Goal: Information Seeking & Learning: Learn about a topic

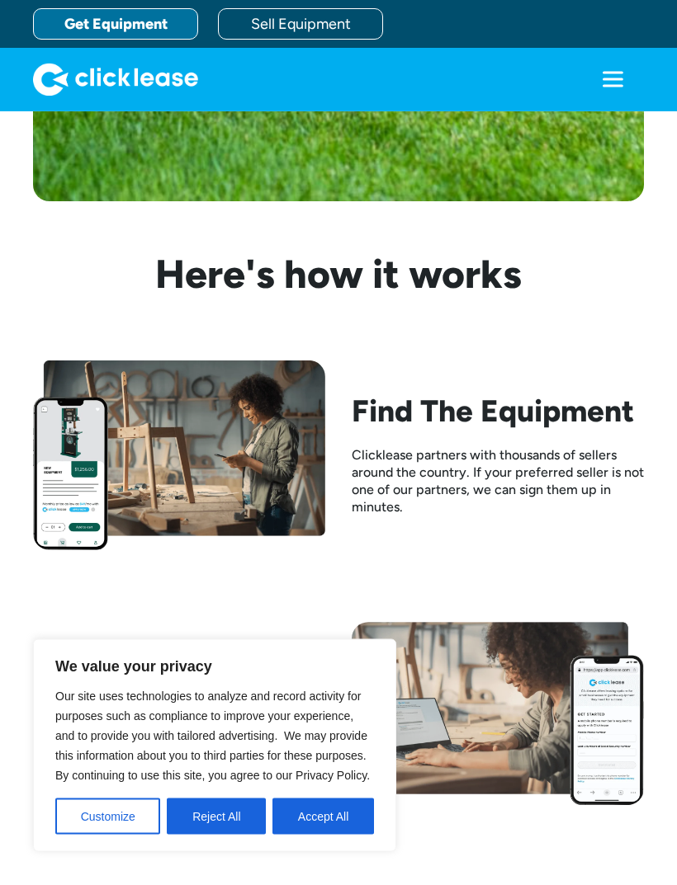
scroll to position [1611, 0]
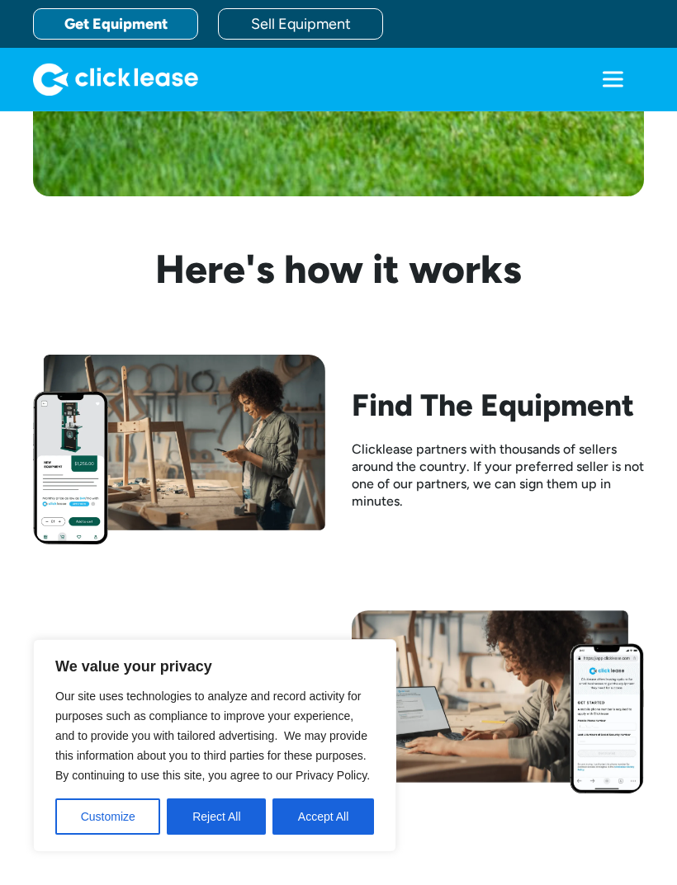
click at [319, 835] on button "Accept All" at bounding box center [322, 817] width 101 height 36
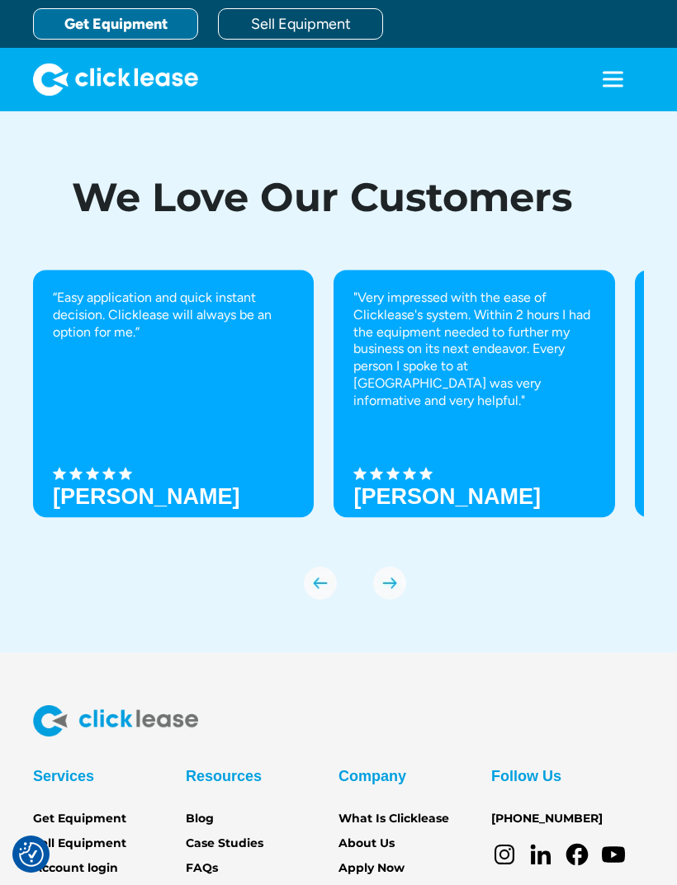
scroll to position [5775, 0]
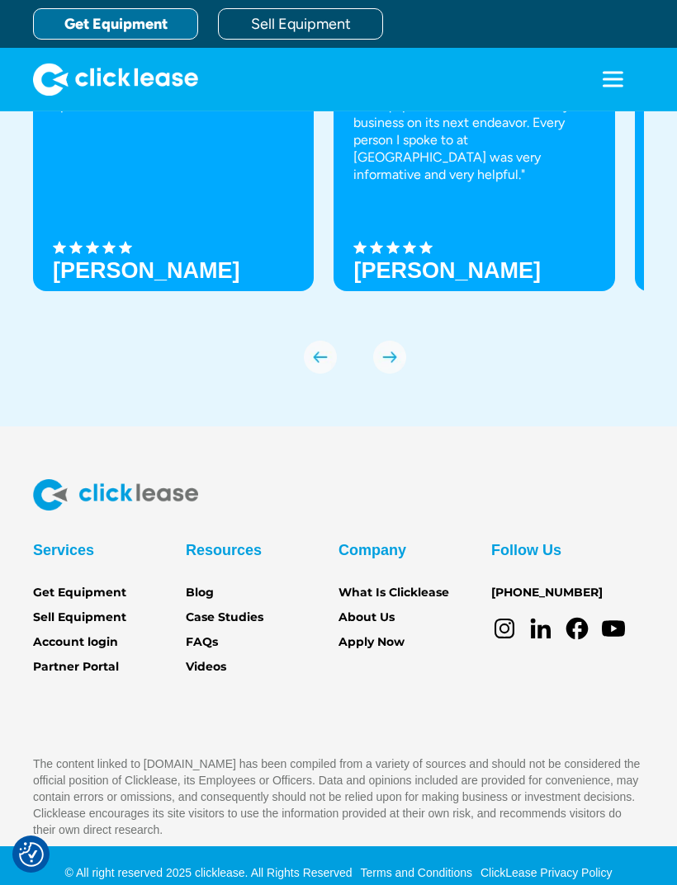
click at [354, 627] on link "About Us" at bounding box center [366, 618] width 56 height 18
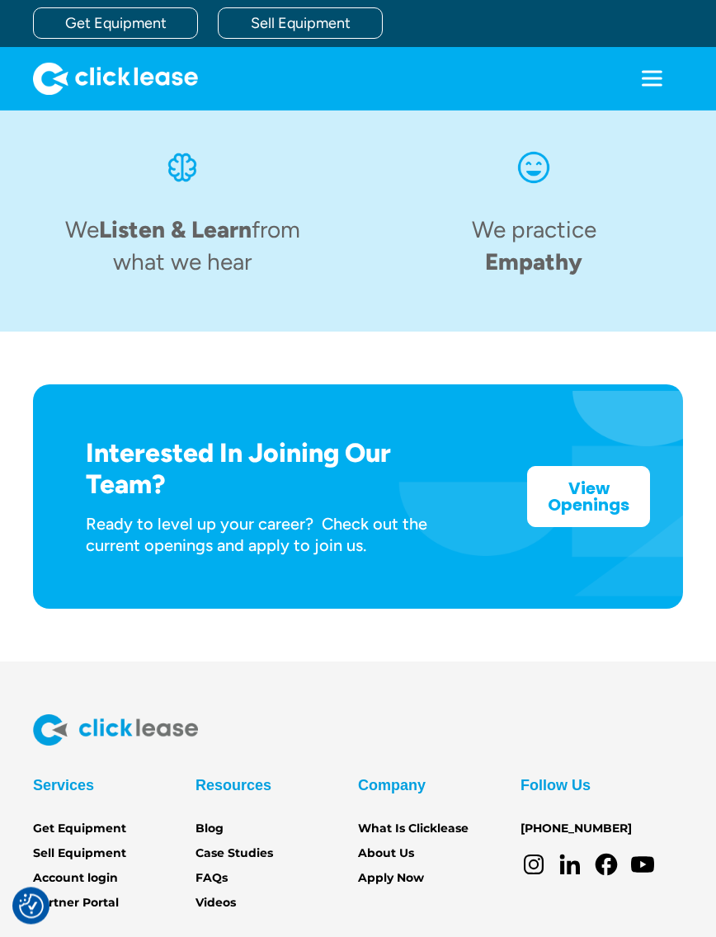
scroll to position [2323, 0]
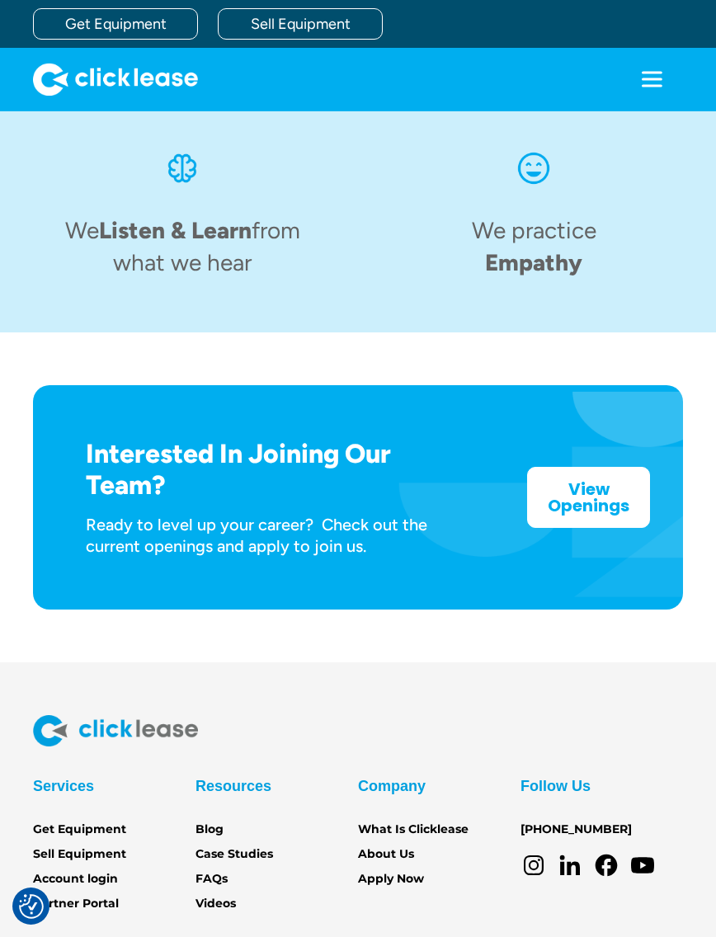
click at [386, 821] on link "What Is Clicklease" at bounding box center [413, 830] width 111 height 18
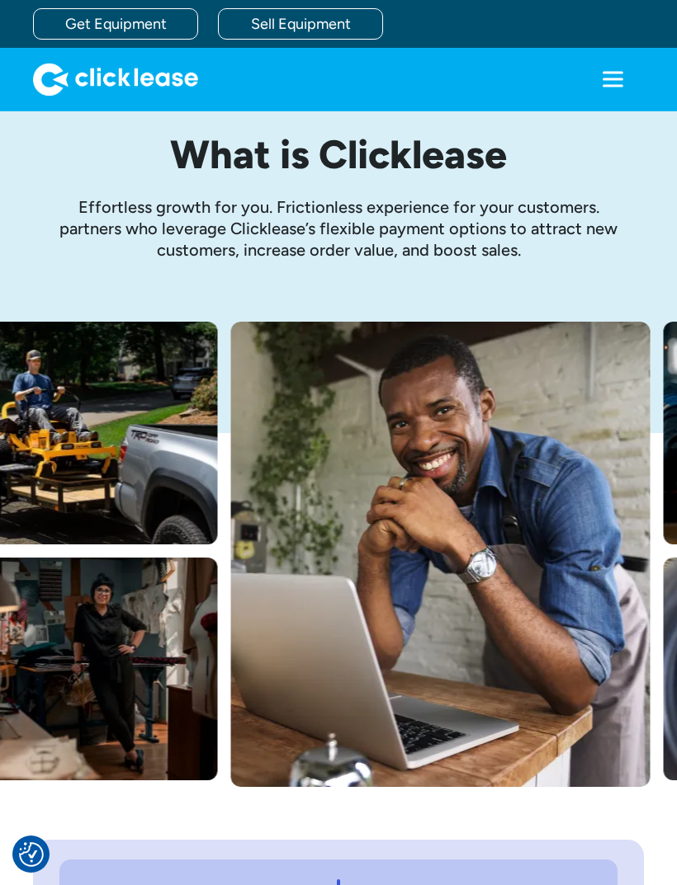
scroll to position [32, 0]
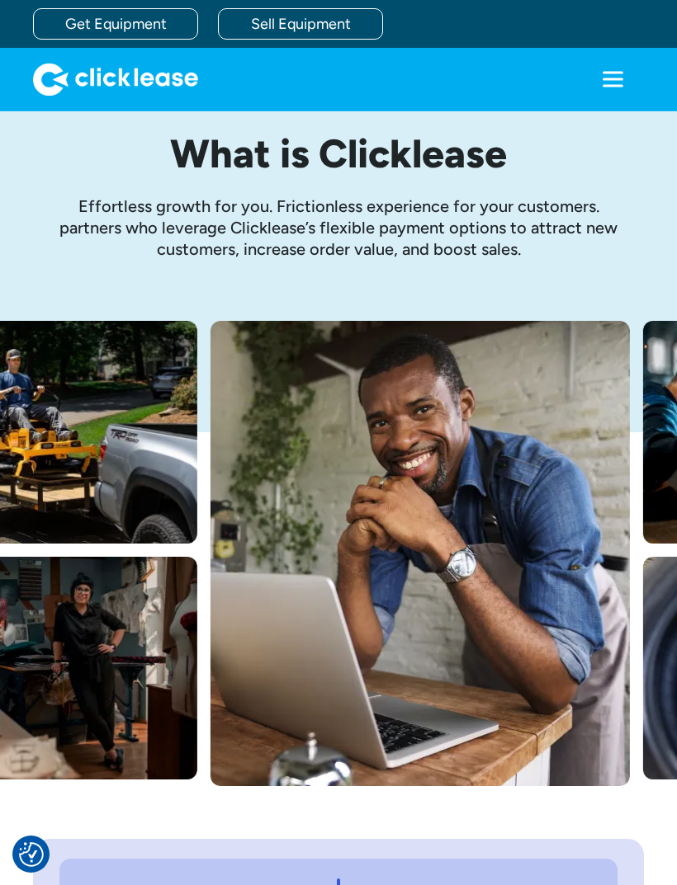
click at [596, 87] on icon "menu" at bounding box center [612, 79] width 33 height 33
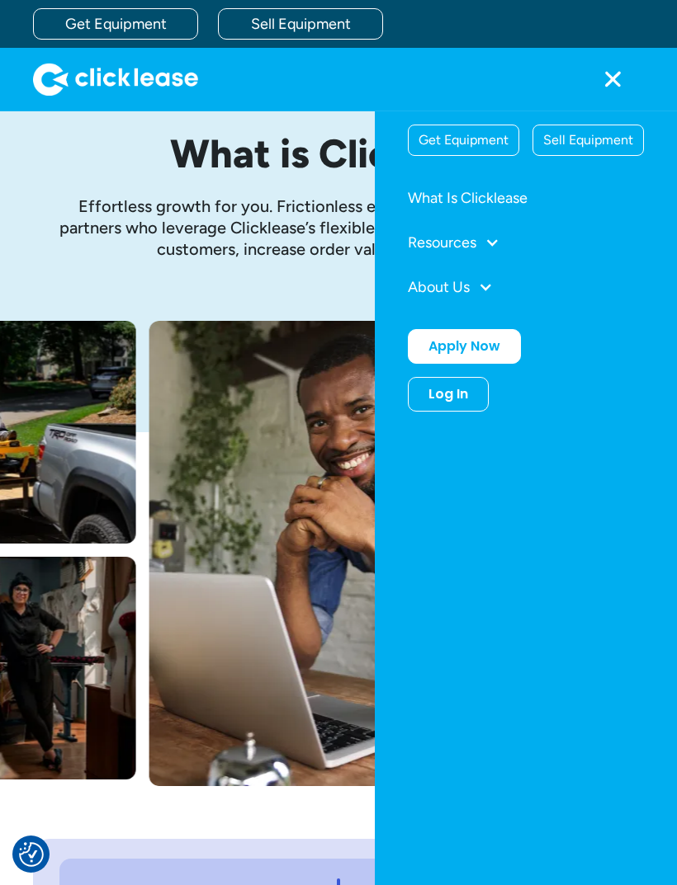
click at [433, 294] on div "About Us" at bounding box center [439, 287] width 62 height 15
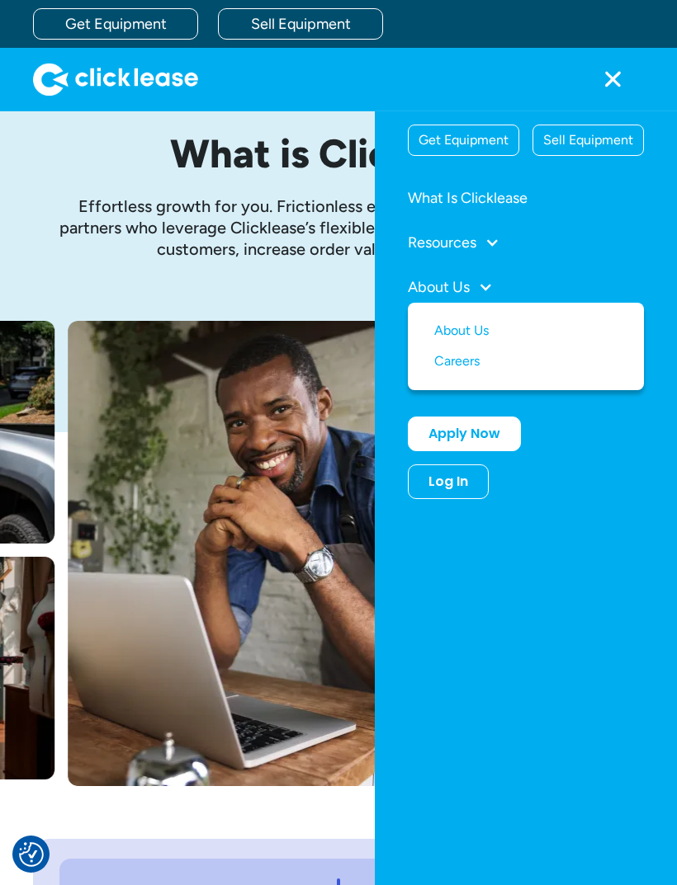
click at [447, 333] on link "About Us" at bounding box center [525, 331] width 183 height 31
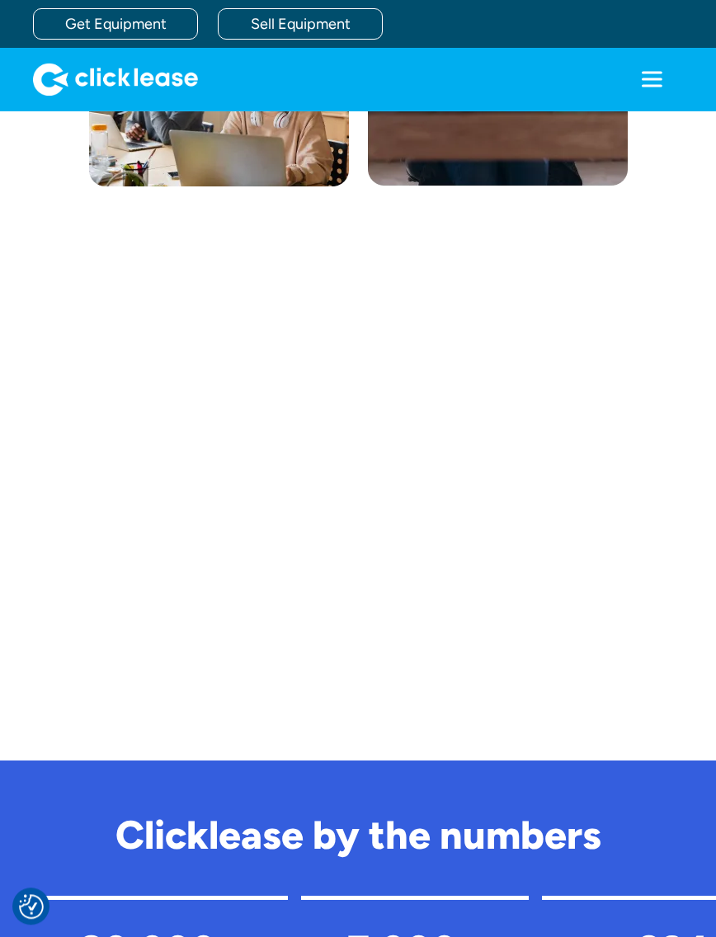
scroll to position [785, 0]
